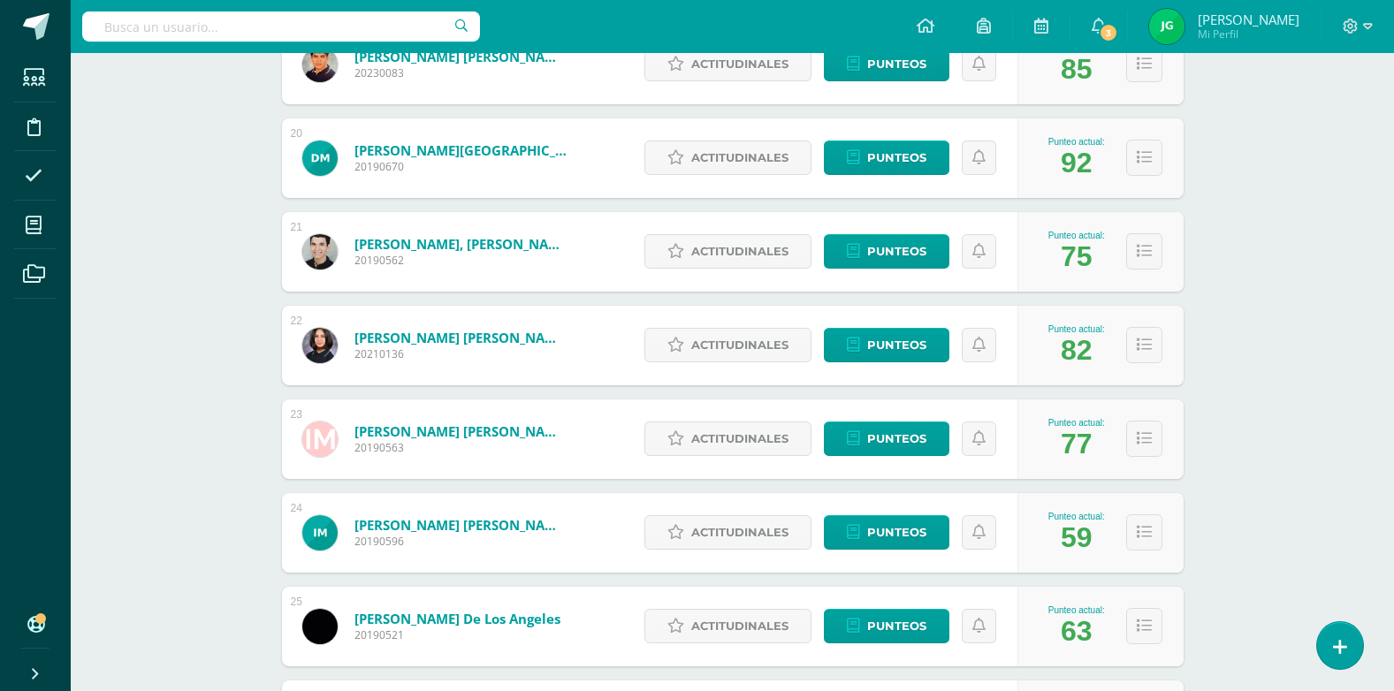
scroll to position [2054, 0]
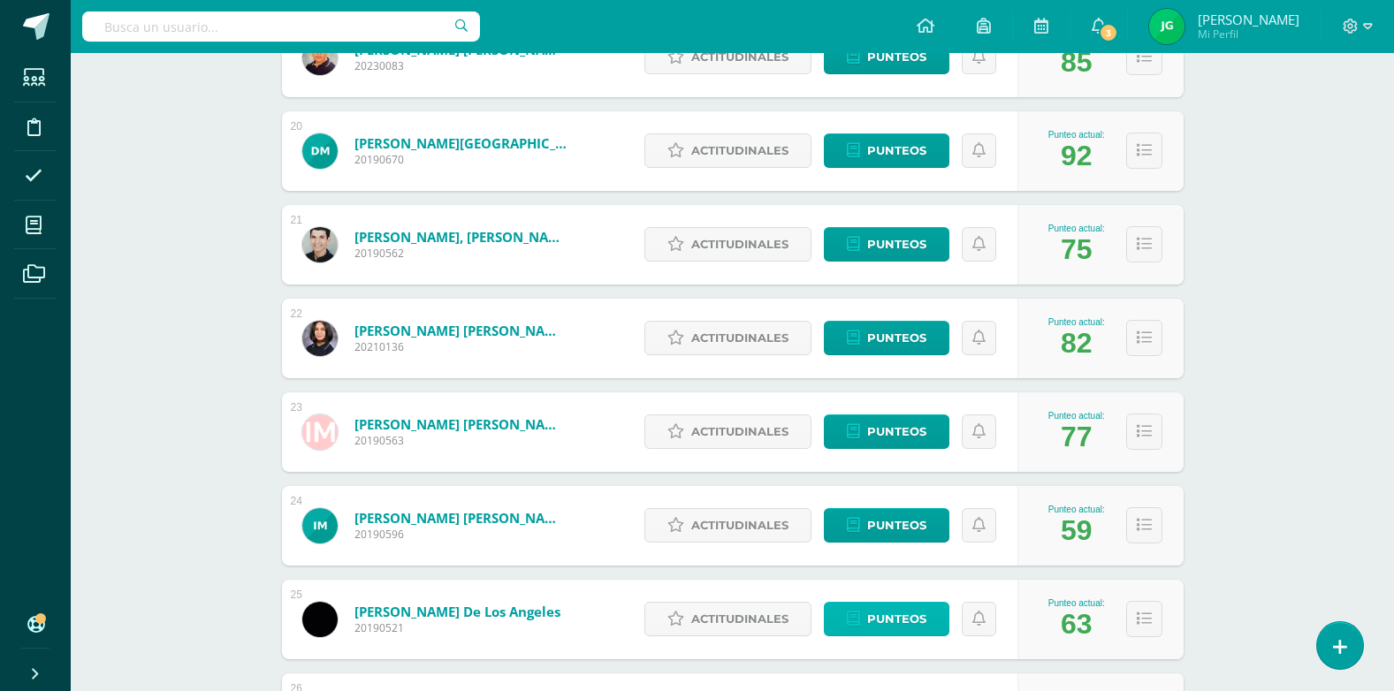
click at [913, 616] on span "Punteos" at bounding box center [896, 619] width 59 height 33
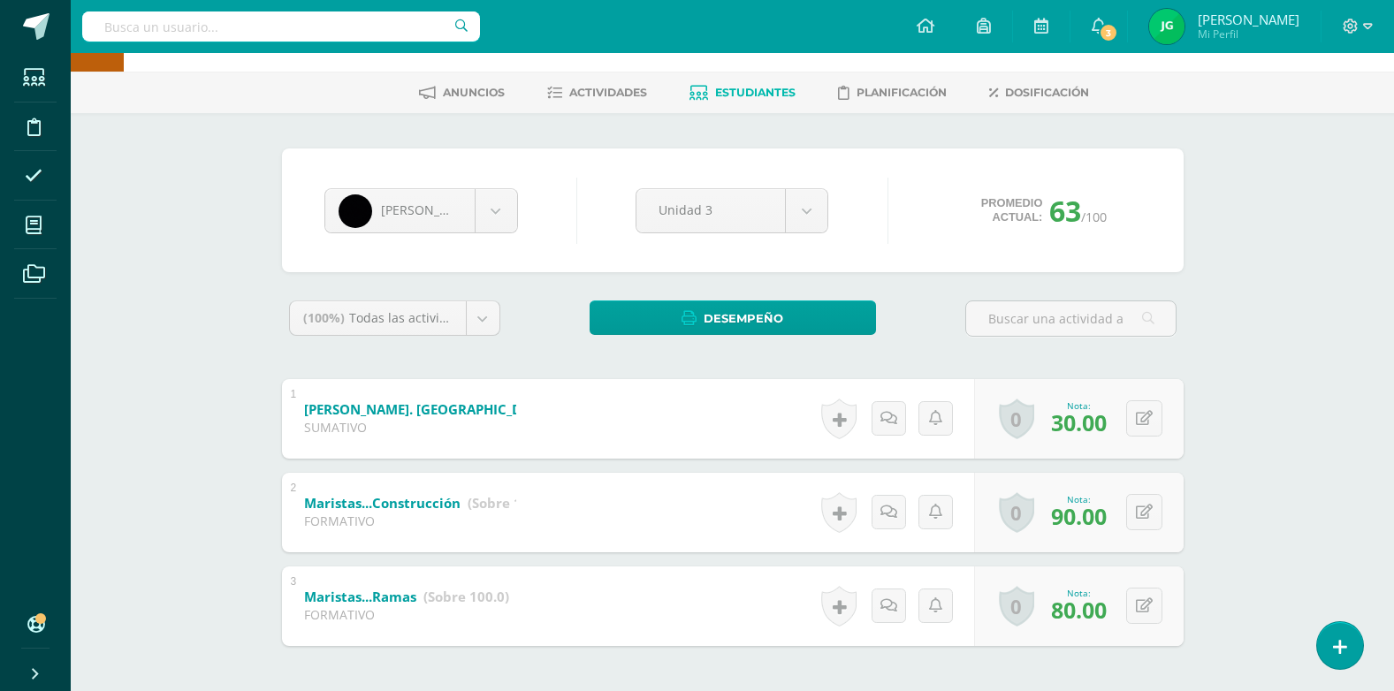
scroll to position [134, 0]
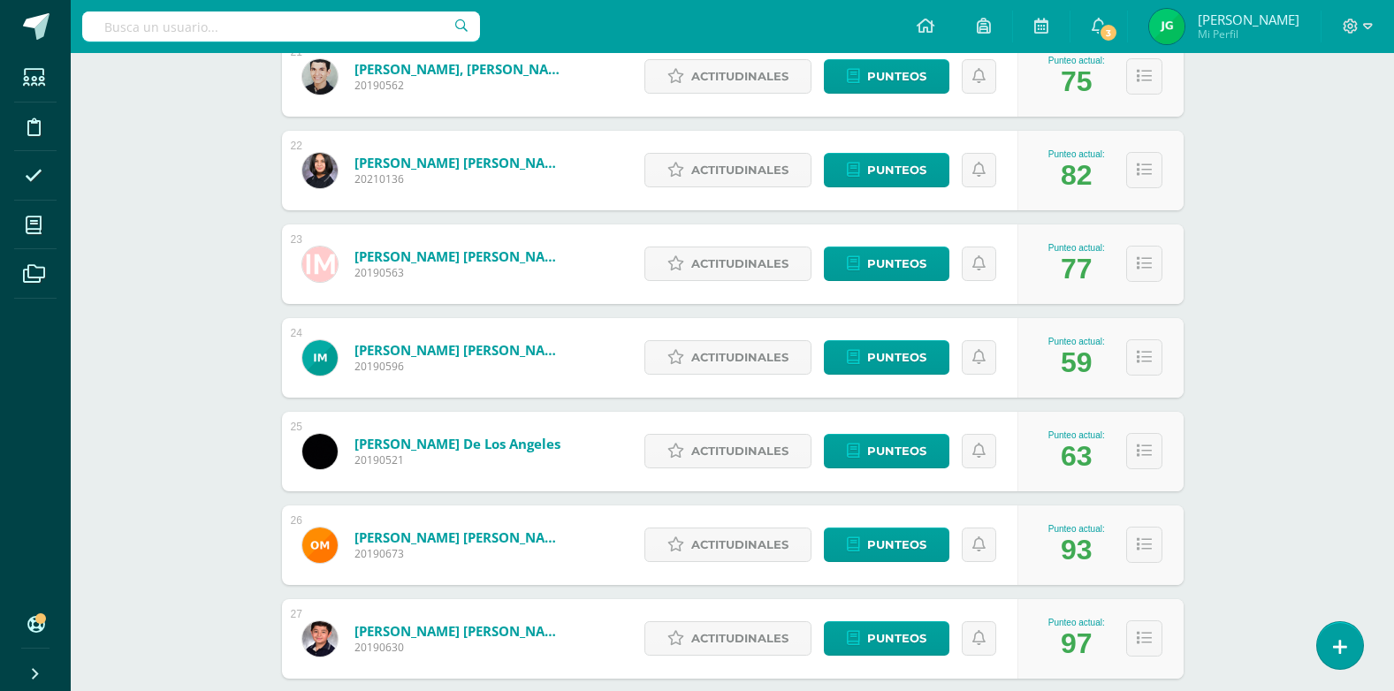
scroll to position [2211, 0]
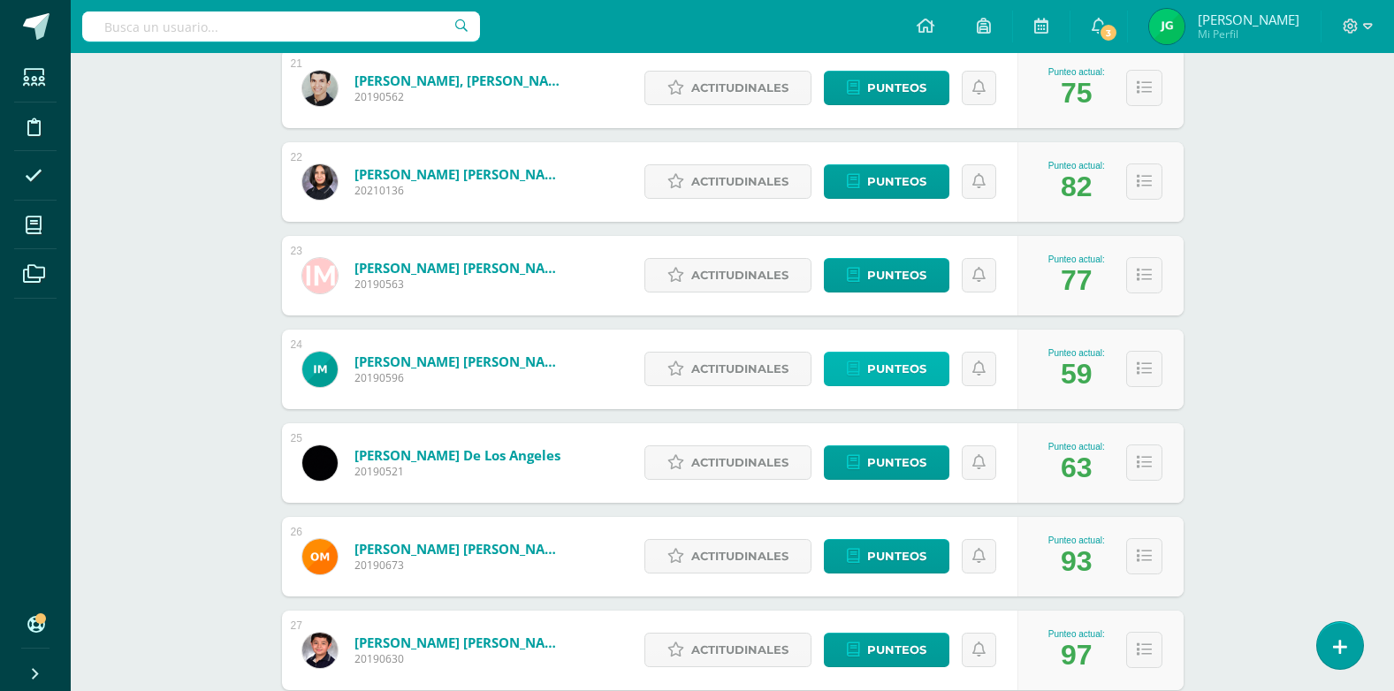
click at [874, 364] on span "Punteos" at bounding box center [896, 369] width 59 height 33
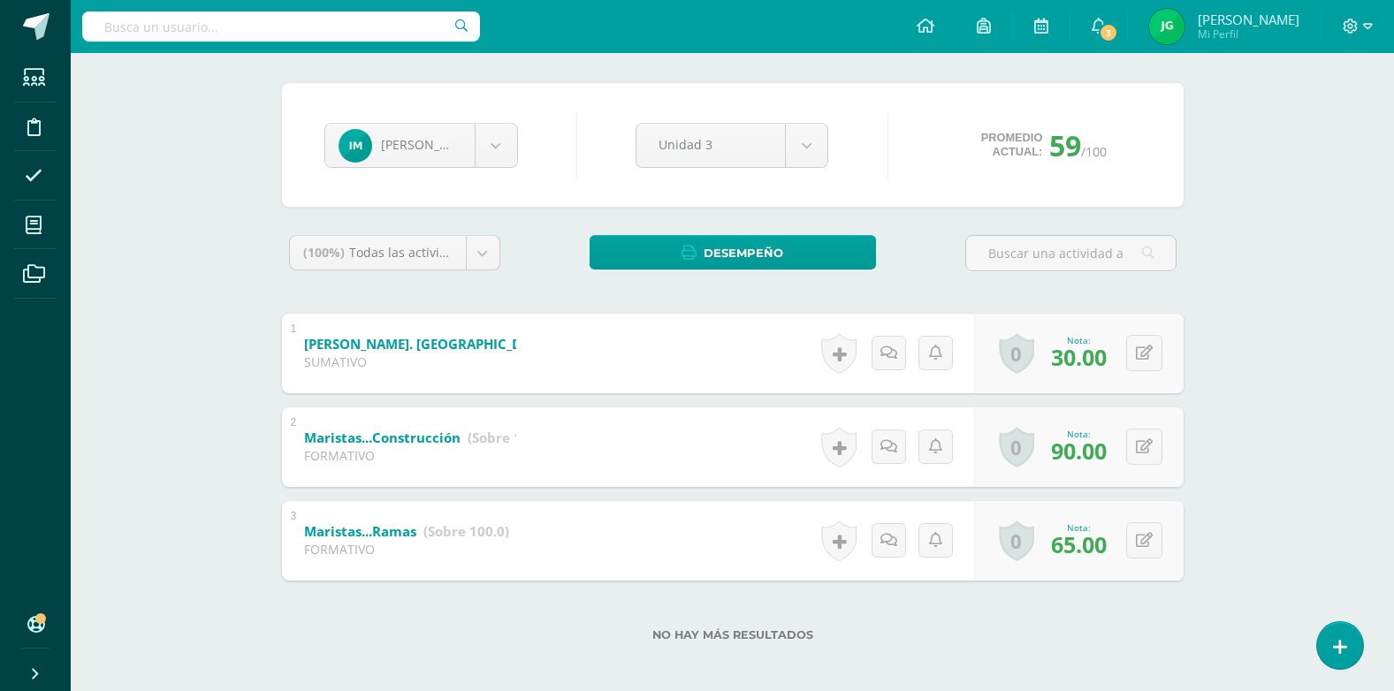
scroll to position [134, 0]
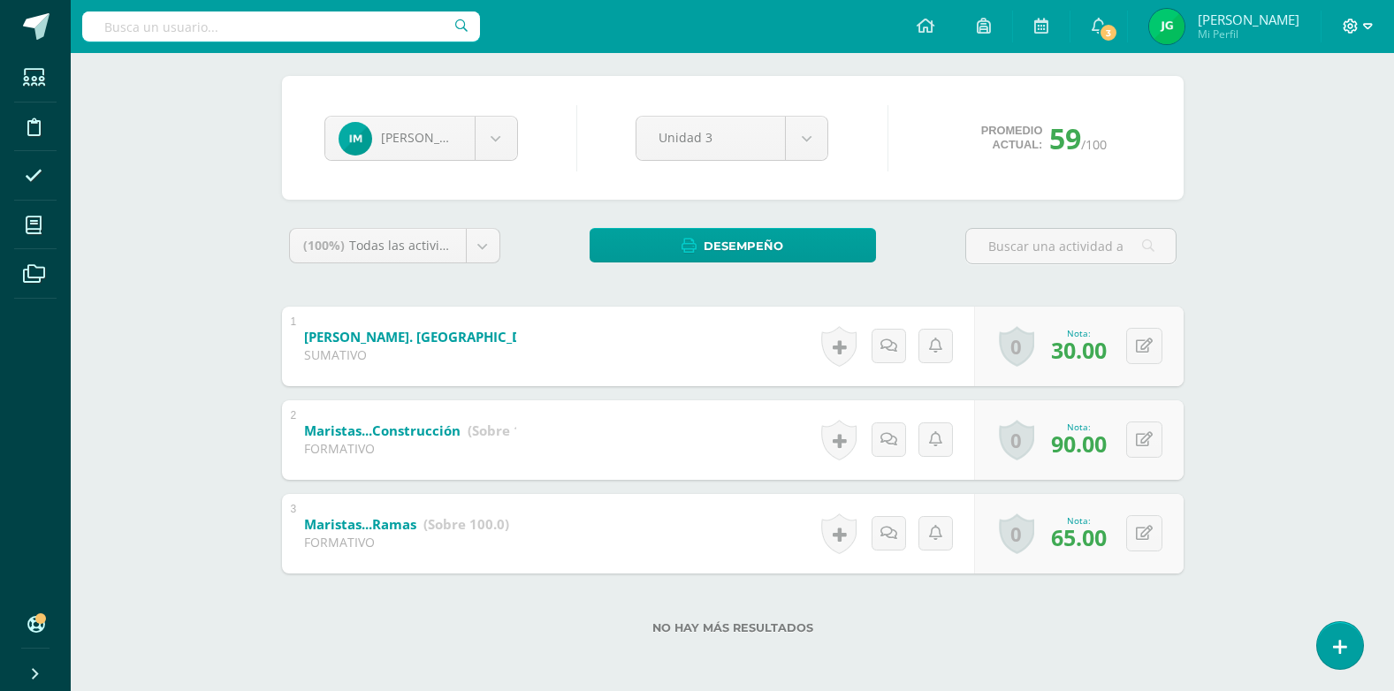
click at [1368, 25] on icon at bounding box center [1368, 27] width 10 height 16
click at [1308, 128] on span "Cerrar sesión" at bounding box center [1312, 120] width 80 height 17
